Goal: Transaction & Acquisition: Purchase product/service

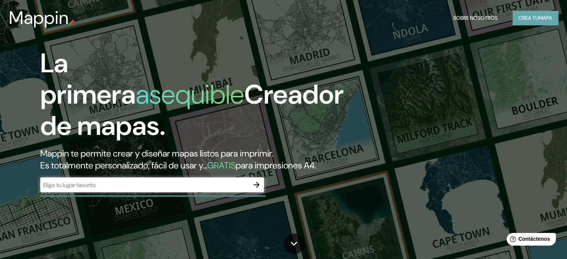
click at [538, 17] on font "mapa" at bounding box center [544, 18] width 13 height 7
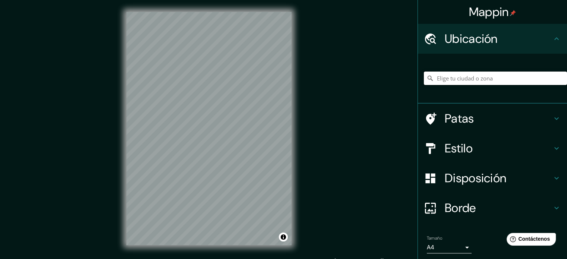
click at [439, 78] on input "Elige tu ciudad o zona" at bounding box center [495, 78] width 143 height 13
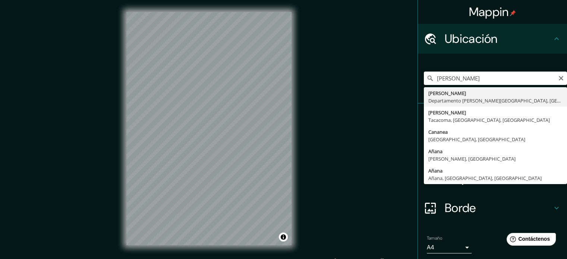
type input "Ananea, Departamento de Puno, Perú"
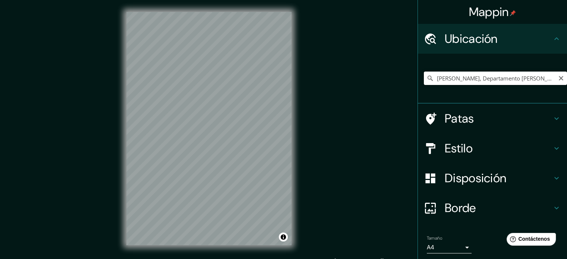
click at [536, 81] on input "Ananea, Departamento de Puno, Perú" at bounding box center [495, 78] width 143 height 13
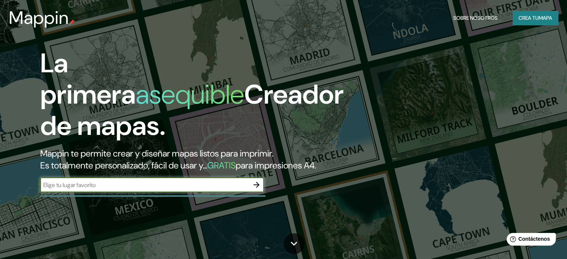
click at [76, 189] on input "text" at bounding box center [144, 185] width 209 height 9
type input "ANANEA"
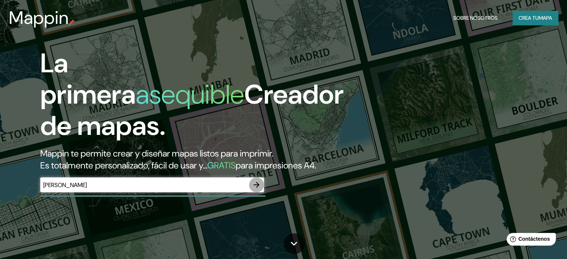
click at [257, 188] on icon "button" at bounding box center [256, 185] width 6 height 6
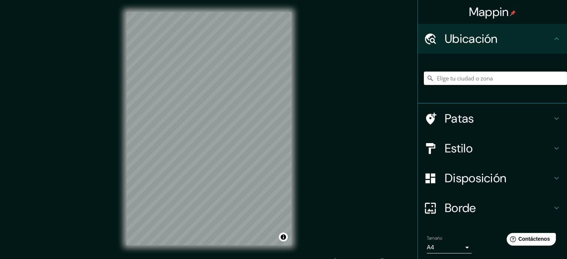
click at [469, 80] on input "Elige tu ciudad o zona" at bounding box center [495, 78] width 143 height 13
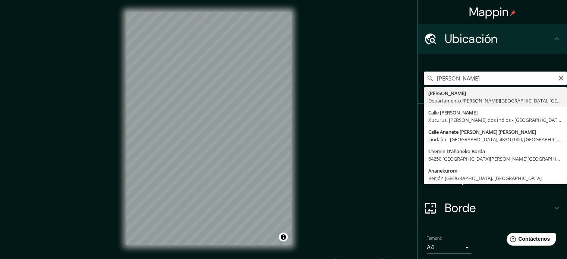
type input "Ananea, Departamento de Puno, Perú"
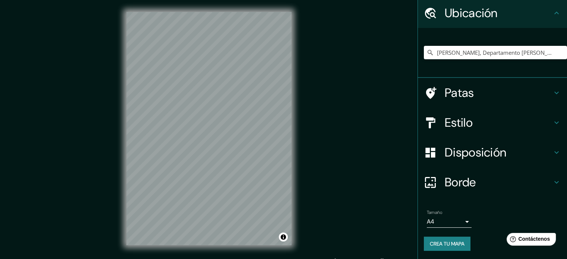
scroll to position [25, 0]
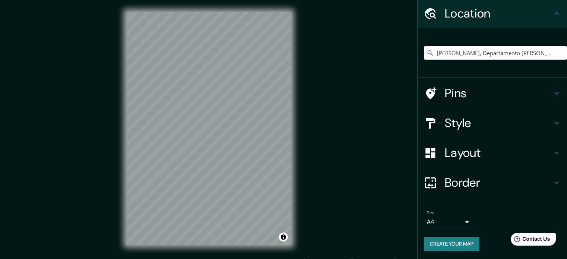
click at [552, 148] on icon at bounding box center [556, 152] width 9 height 9
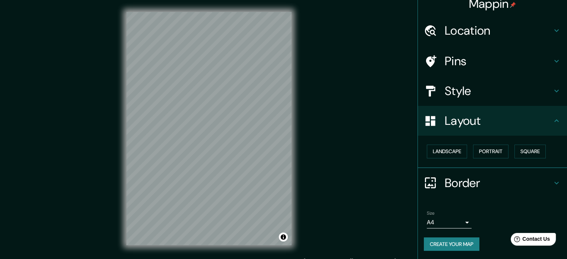
scroll to position [8, 0]
click at [446, 149] on button "Landscape" at bounding box center [447, 152] width 40 height 14
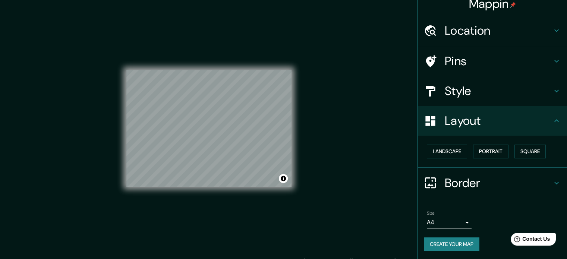
click at [445, 56] on h4 "Pins" at bounding box center [498, 61] width 107 height 15
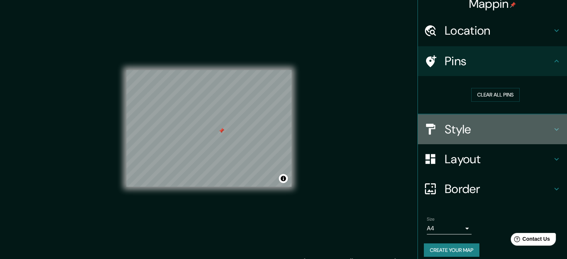
click at [468, 129] on h4 "Style" at bounding box center [498, 129] width 107 height 15
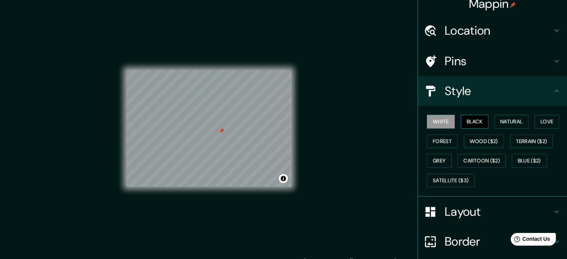
click at [467, 122] on button "Black" at bounding box center [475, 122] width 28 height 14
click at [456, 235] on h4 "Border" at bounding box center [498, 241] width 107 height 15
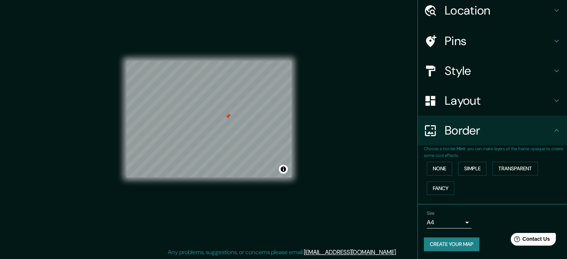
scroll to position [10, 0]
click at [457, 246] on button "Create your map" at bounding box center [452, 244] width 56 height 14
